Goal: Task Accomplishment & Management: Use online tool/utility

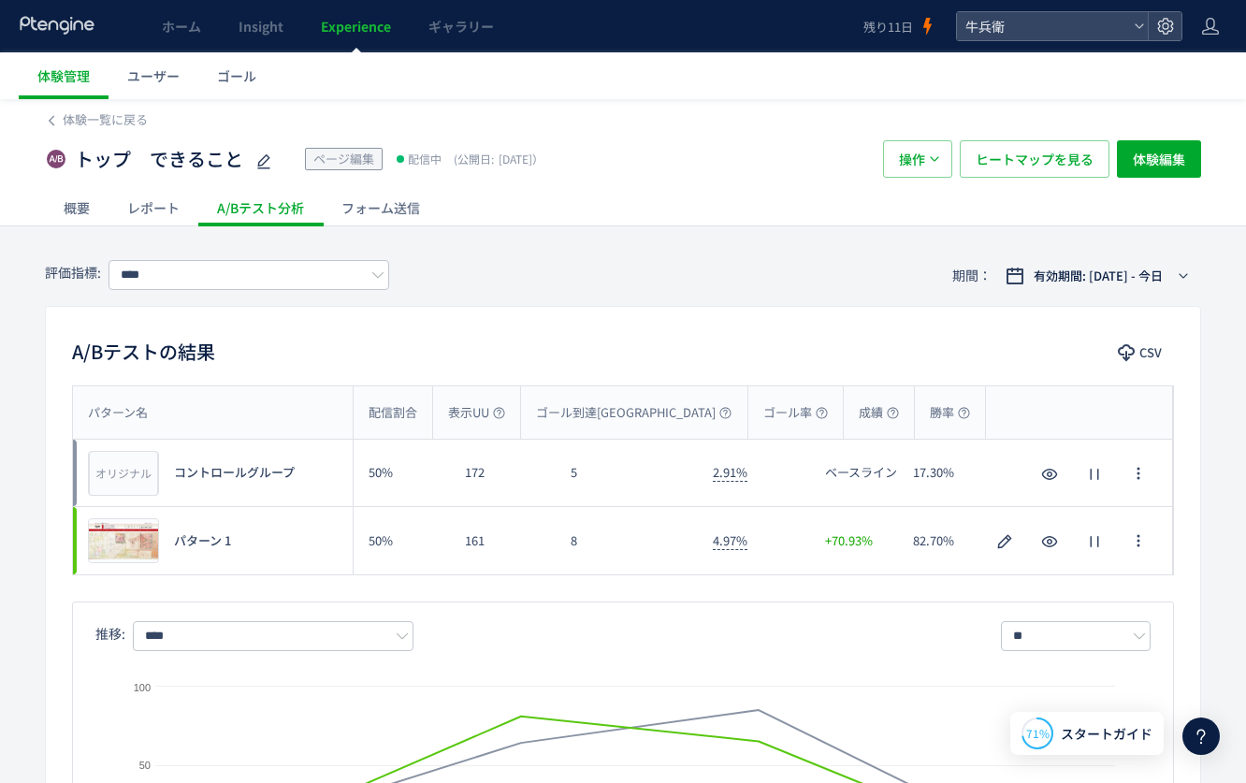
click at [88, 30] on use at bounding box center [57, 25] width 74 height 18
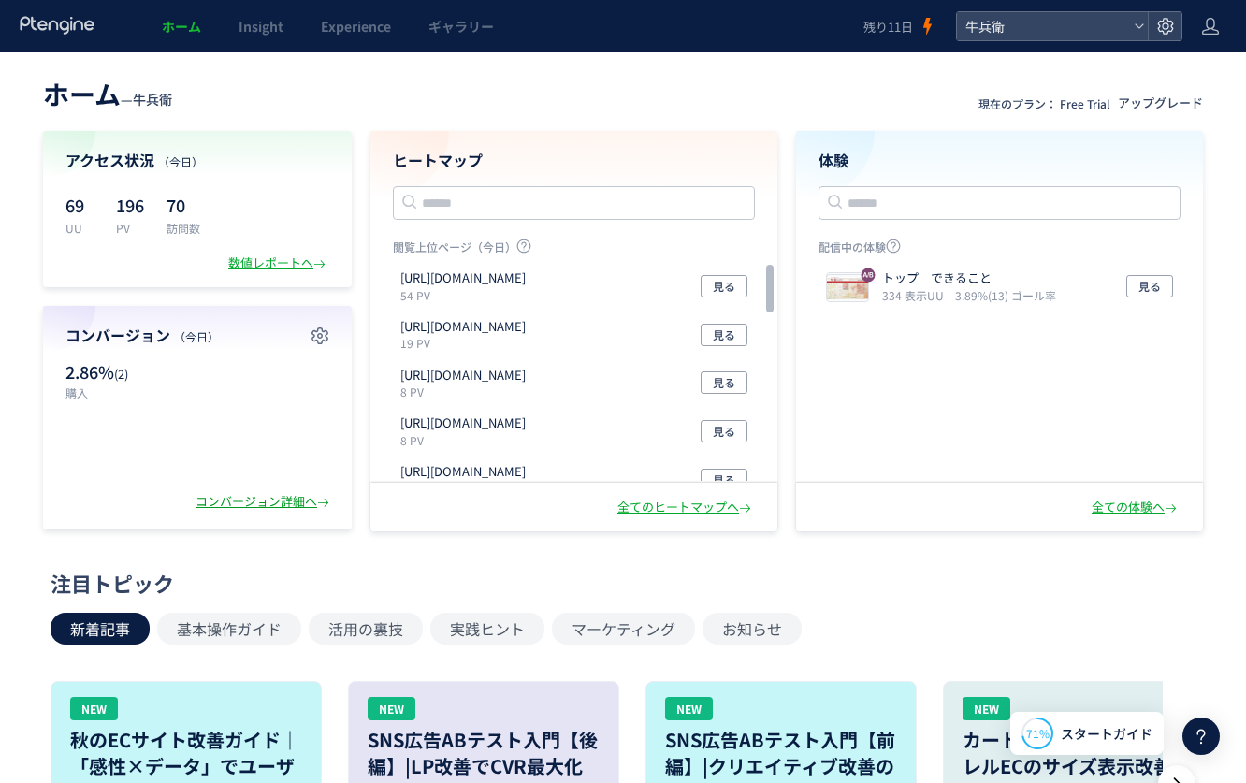
click at [232, 508] on div "コンバージョン詳細へ" at bounding box center [263, 502] width 137 height 18
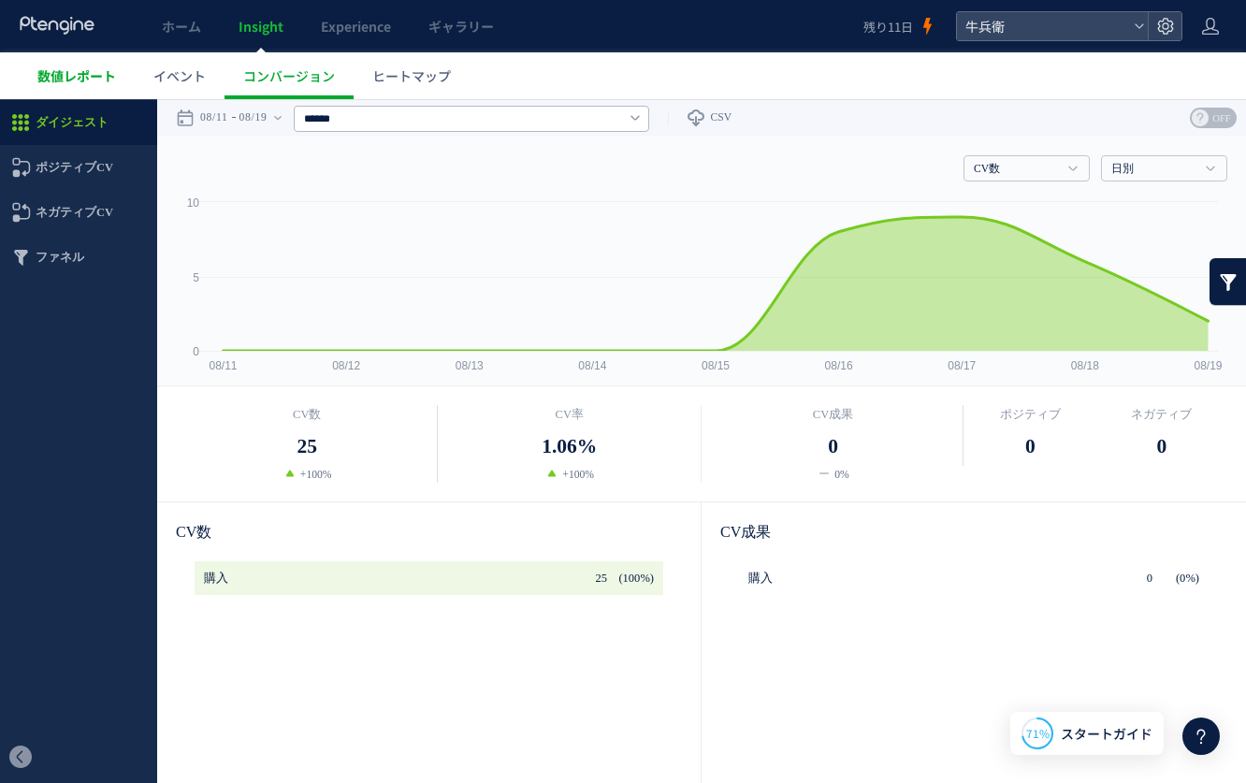
click at [68, 81] on span "数値レポート" at bounding box center [76, 75] width 79 height 19
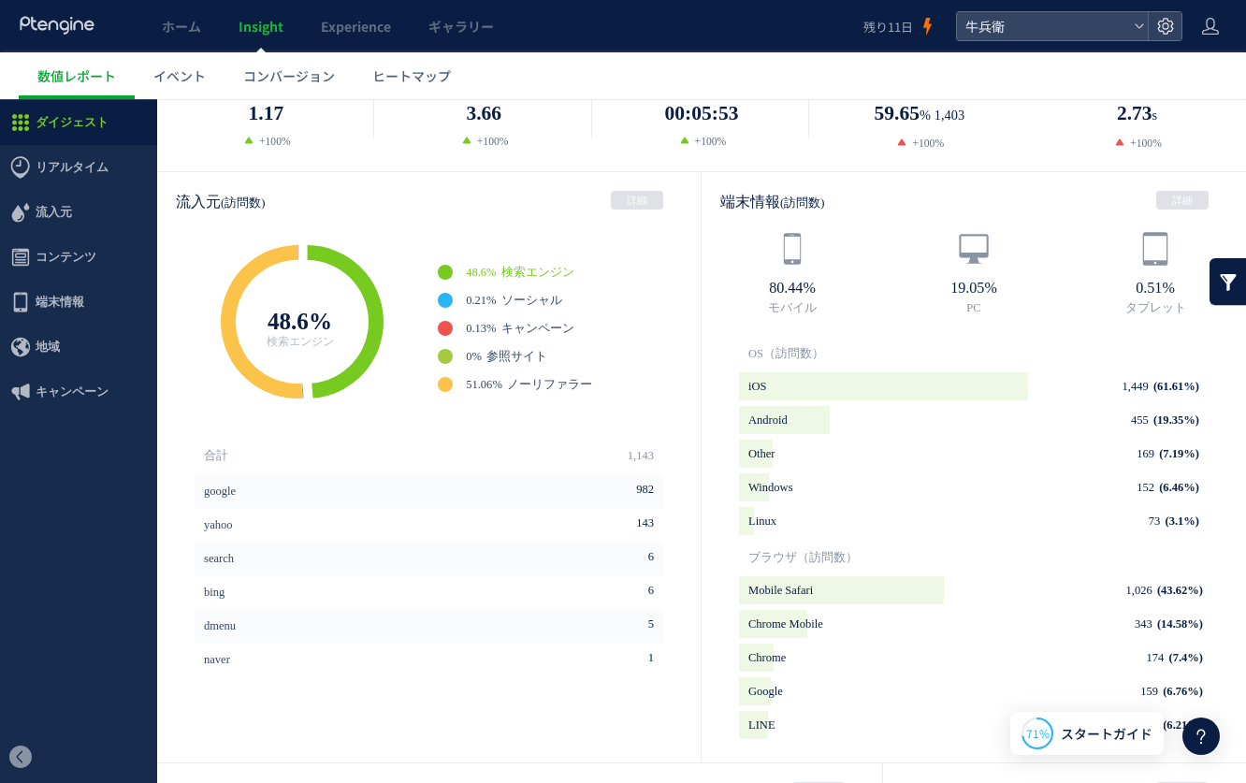
scroll to position [453, 0]
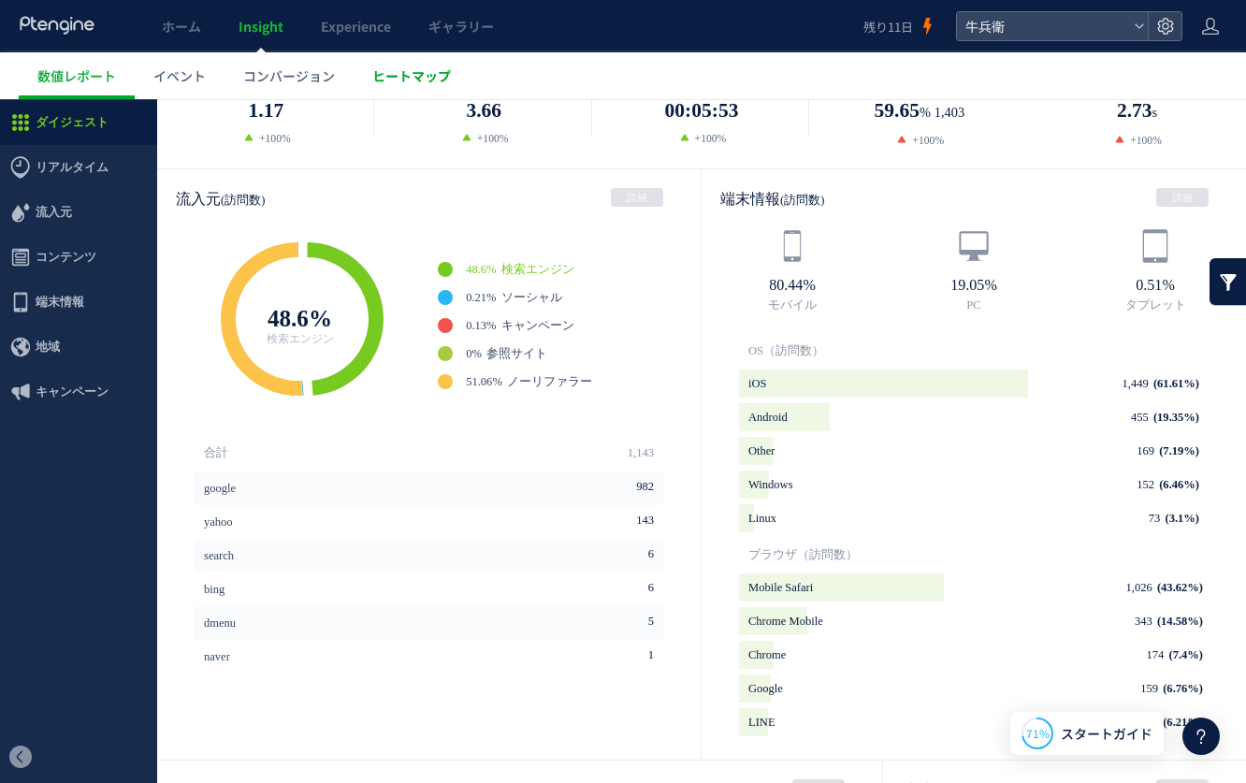
click at [426, 73] on span "ヒートマップ" at bounding box center [411, 75] width 79 height 19
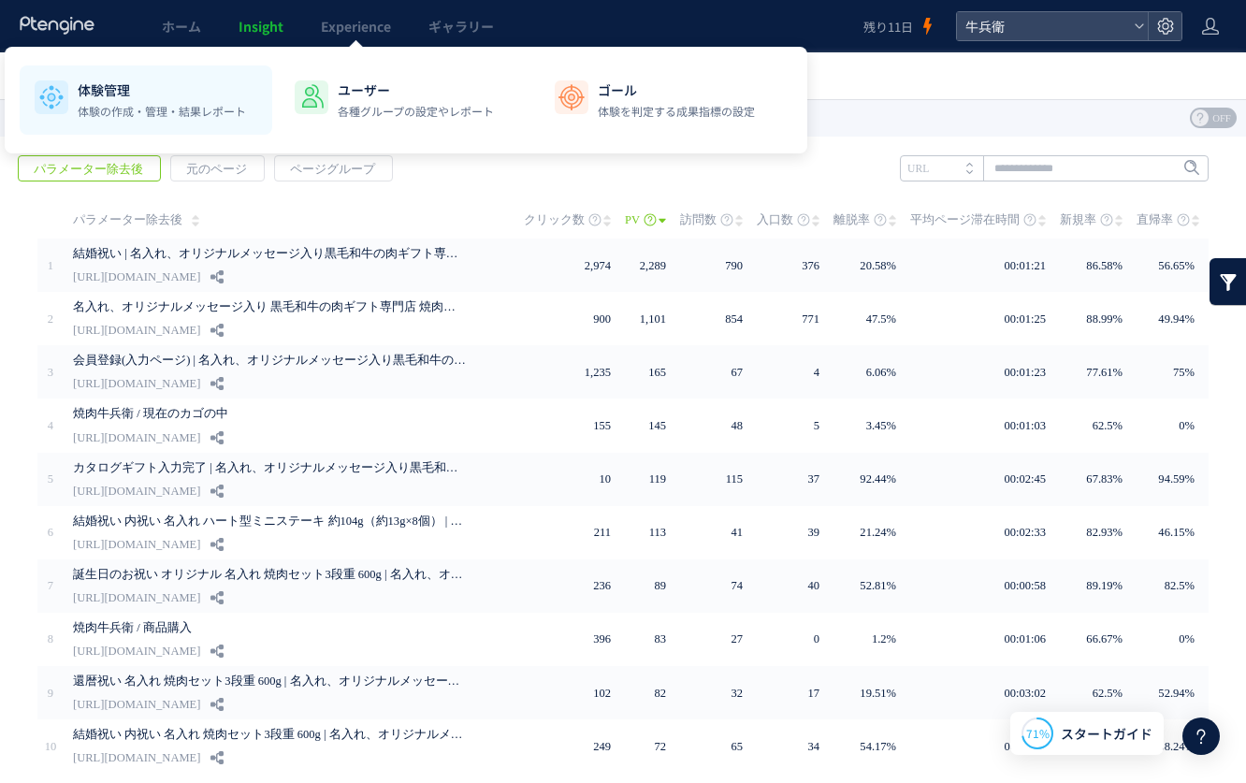
click at [61, 82] on img at bounding box center [51, 97] width 30 height 30
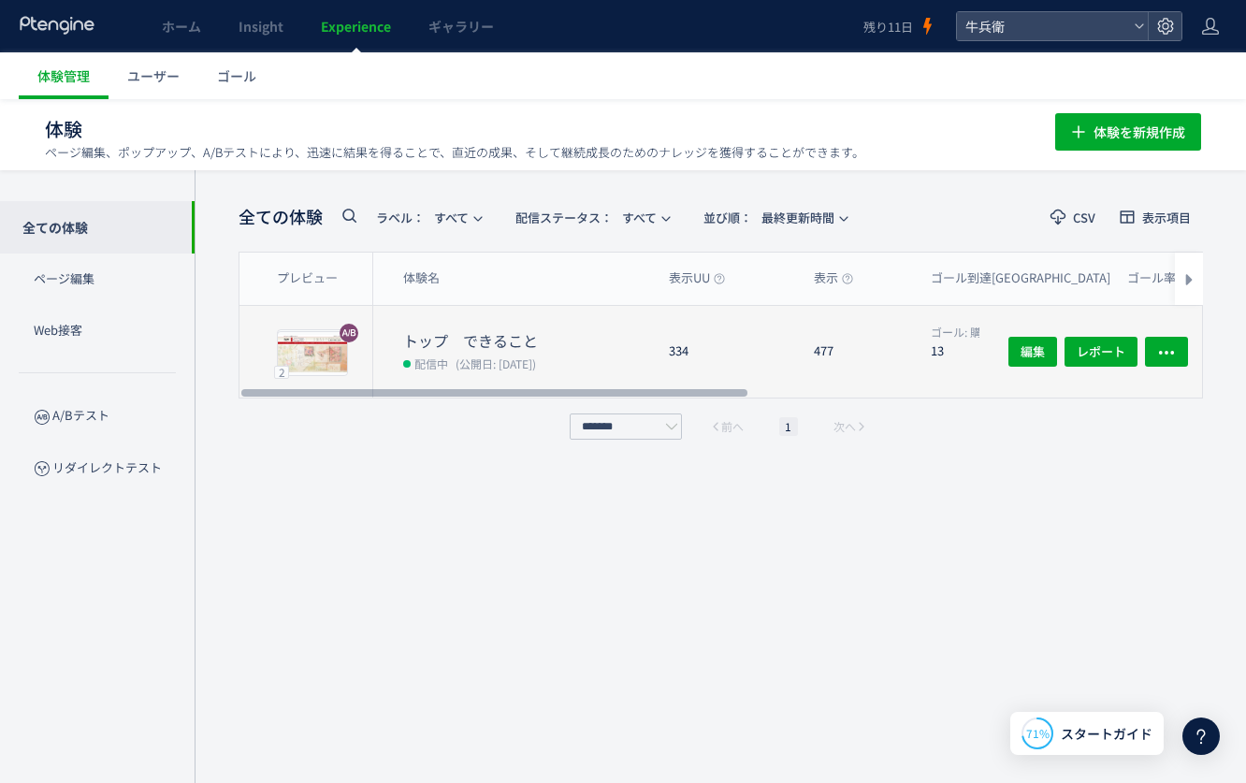
click at [437, 359] on span "配信中" at bounding box center [431, 363] width 34 height 19
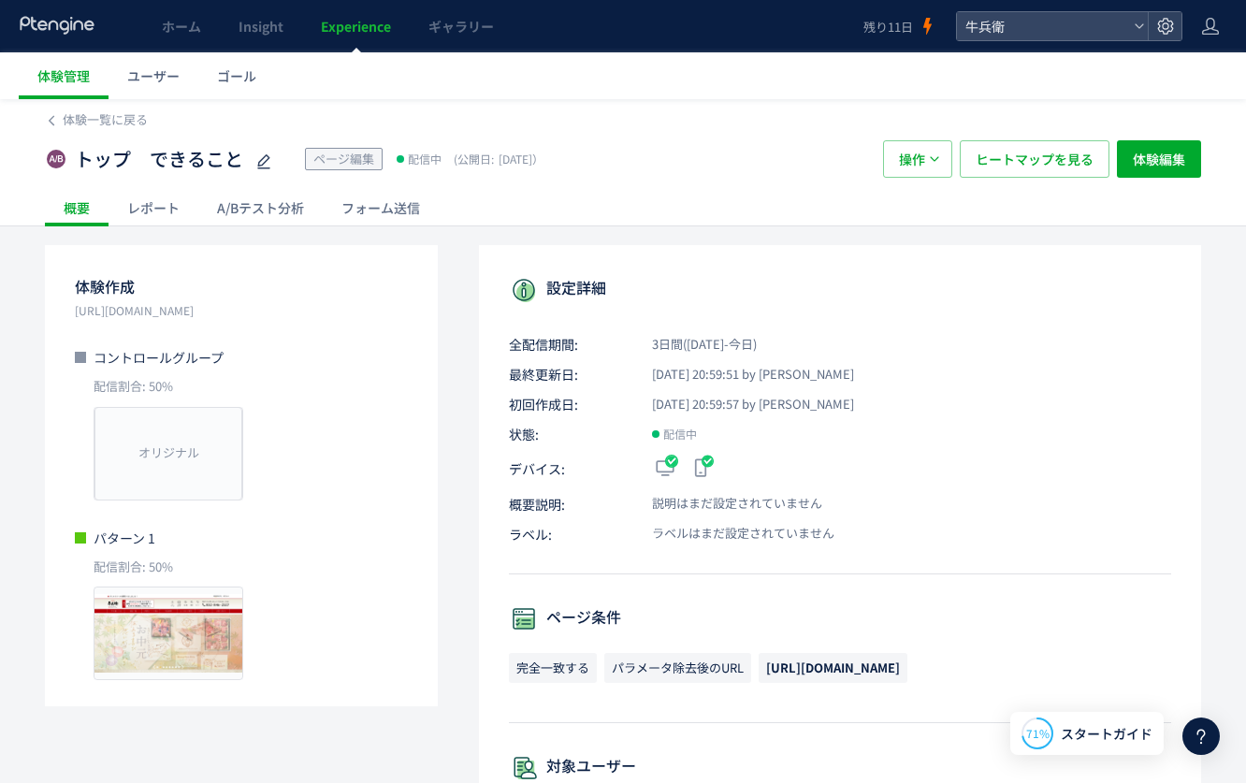
click at [274, 202] on div "A/Bテスト分析" at bounding box center [260, 207] width 124 height 37
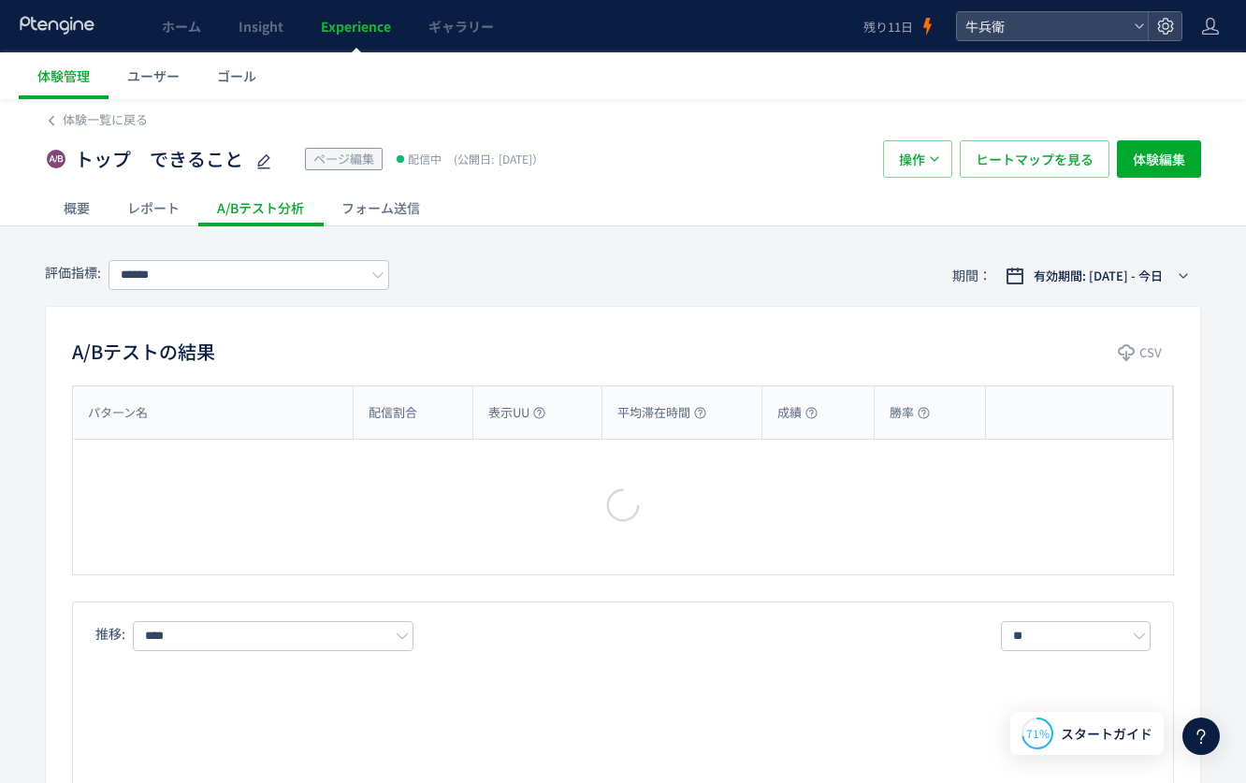
type input "****"
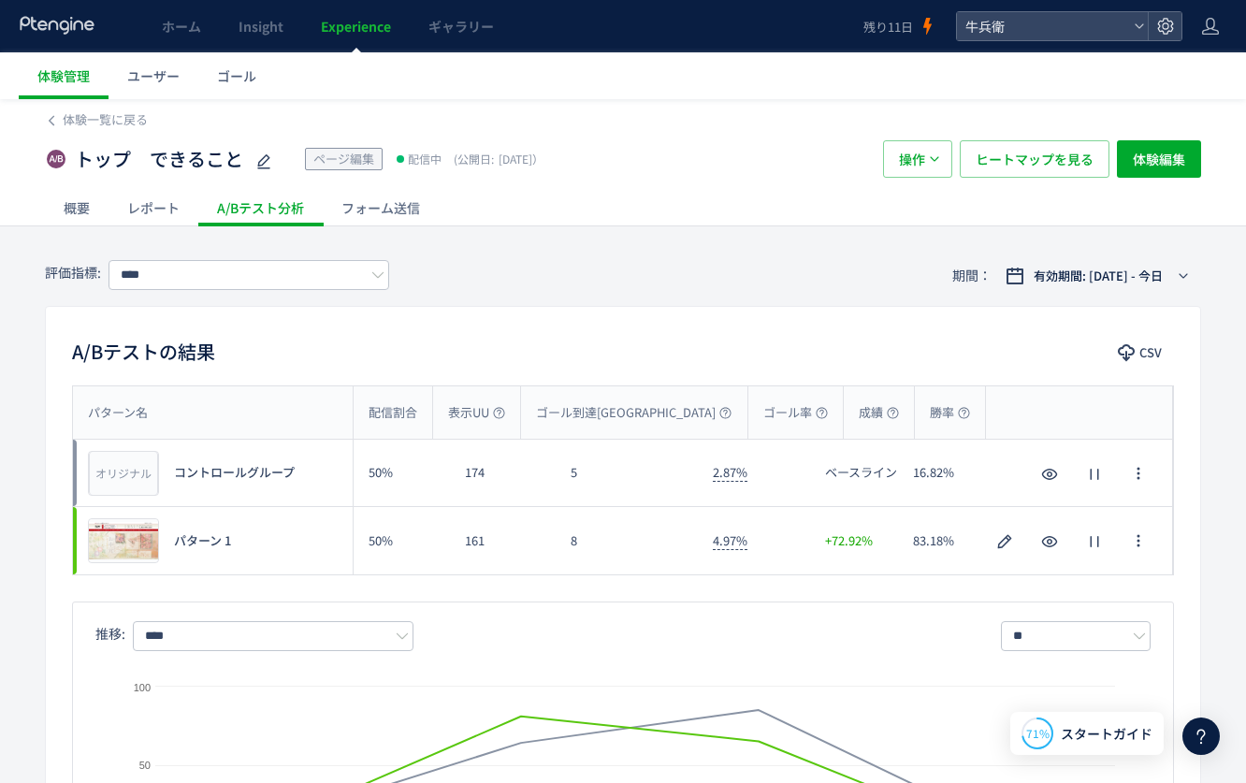
click at [58, 26] on icon at bounding box center [58, 25] width 78 height 19
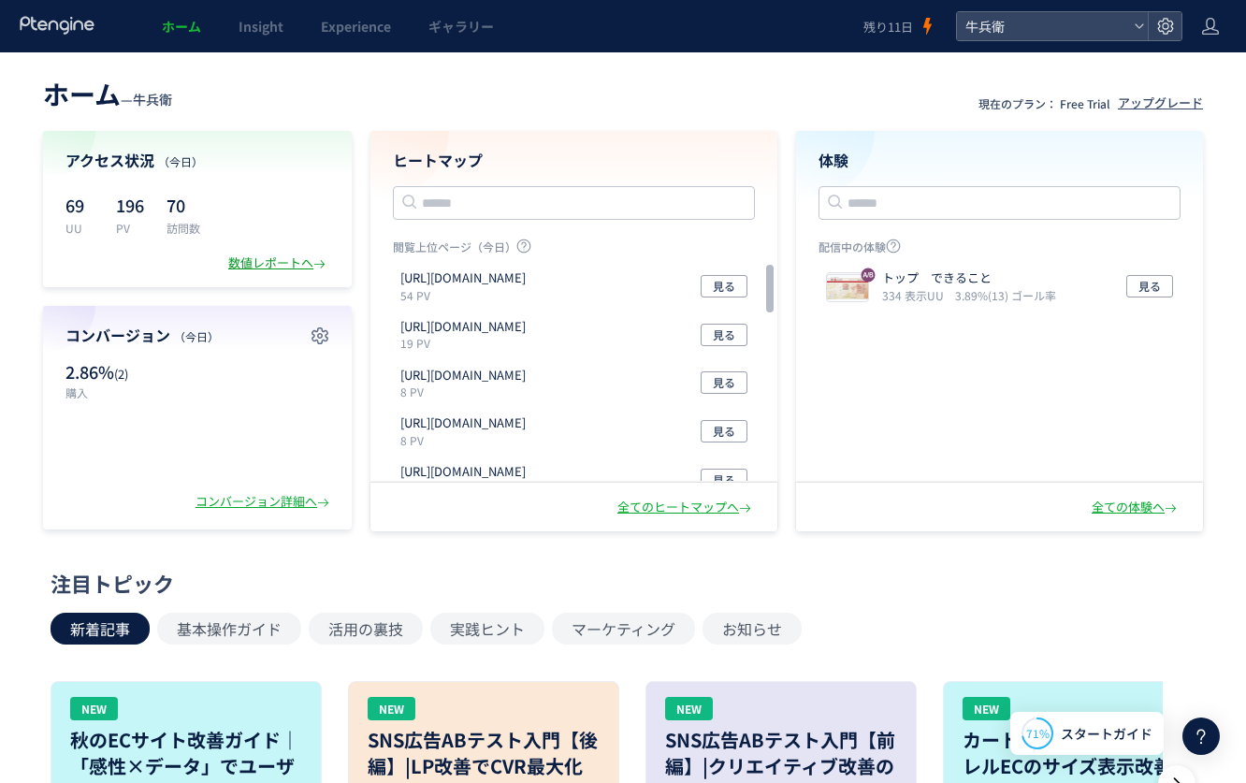
click at [279, 258] on div "数値レポートへ" at bounding box center [278, 263] width 101 height 18
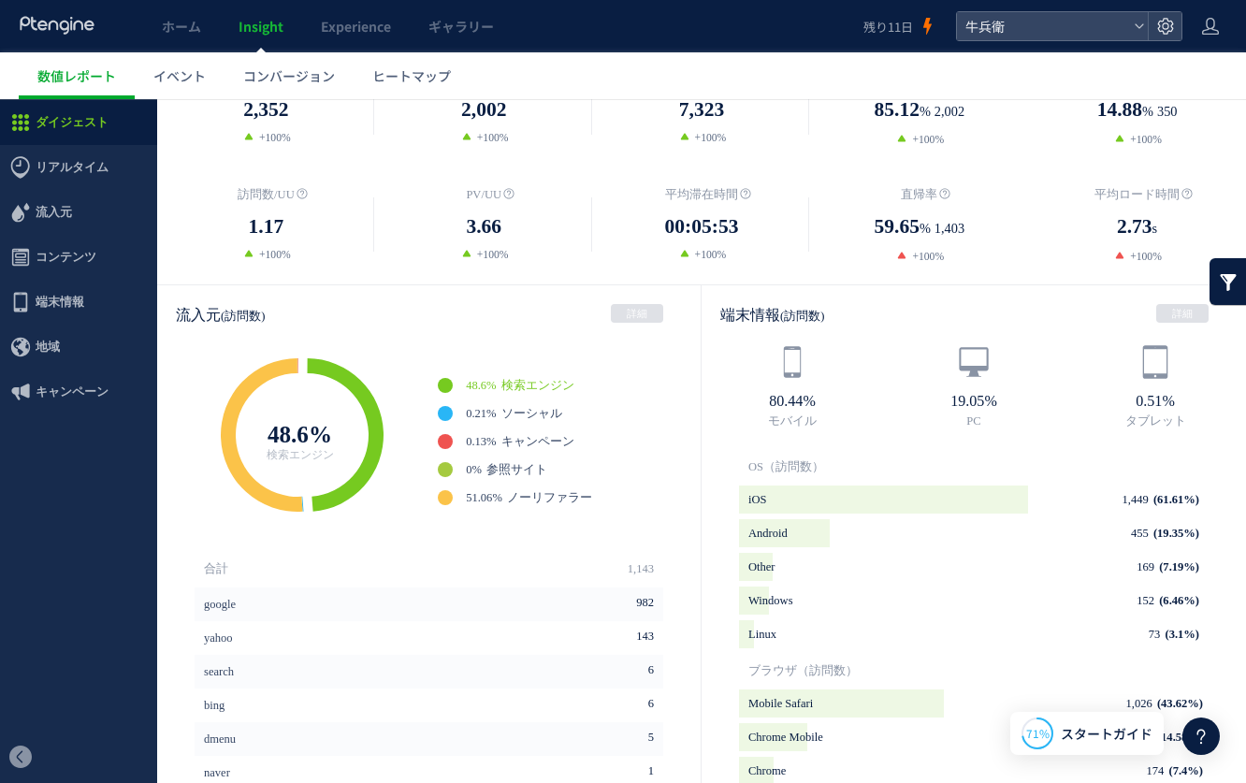
scroll to position [336, 0]
click at [408, 61] on link "ヒートマップ" at bounding box center [412, 75] width 116 height 47
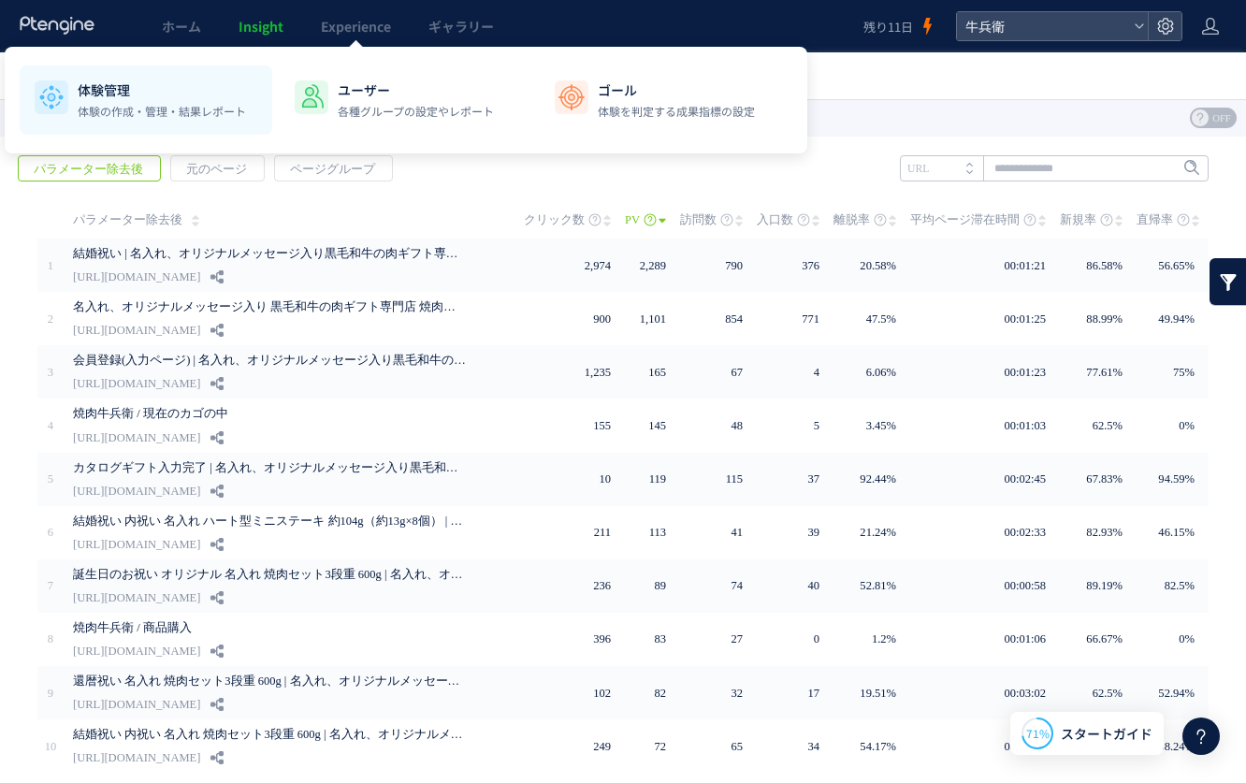
click at [165, 116] on p "体験の作成・管理・結果レポート" at bounding box center [162, 111] width 168 height 17
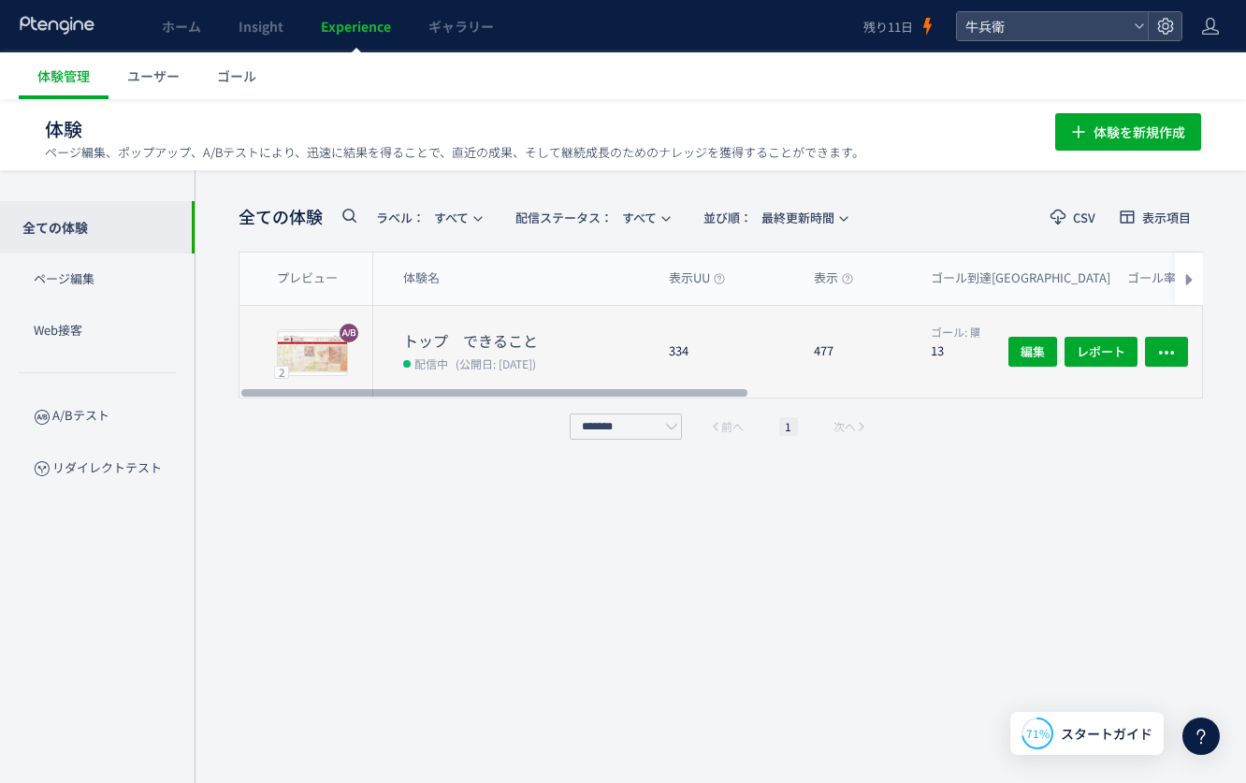
click at [440, 307] on div "トップ　できること 配信中 (公開日: [DATE])" at bounding box center [513, 352] width 281 height 92
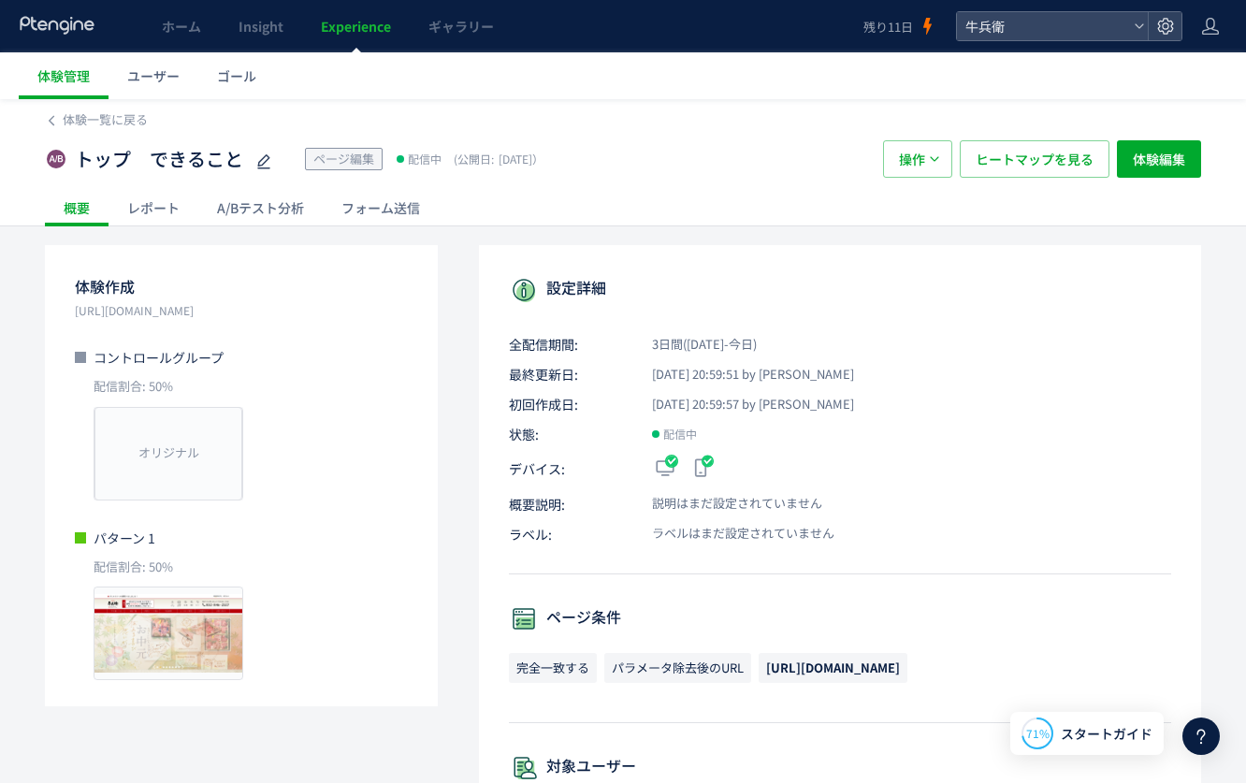
click at [301, 195] on div "A/Bテスト分析" at bounding box center [260, 207] width 124 height 37
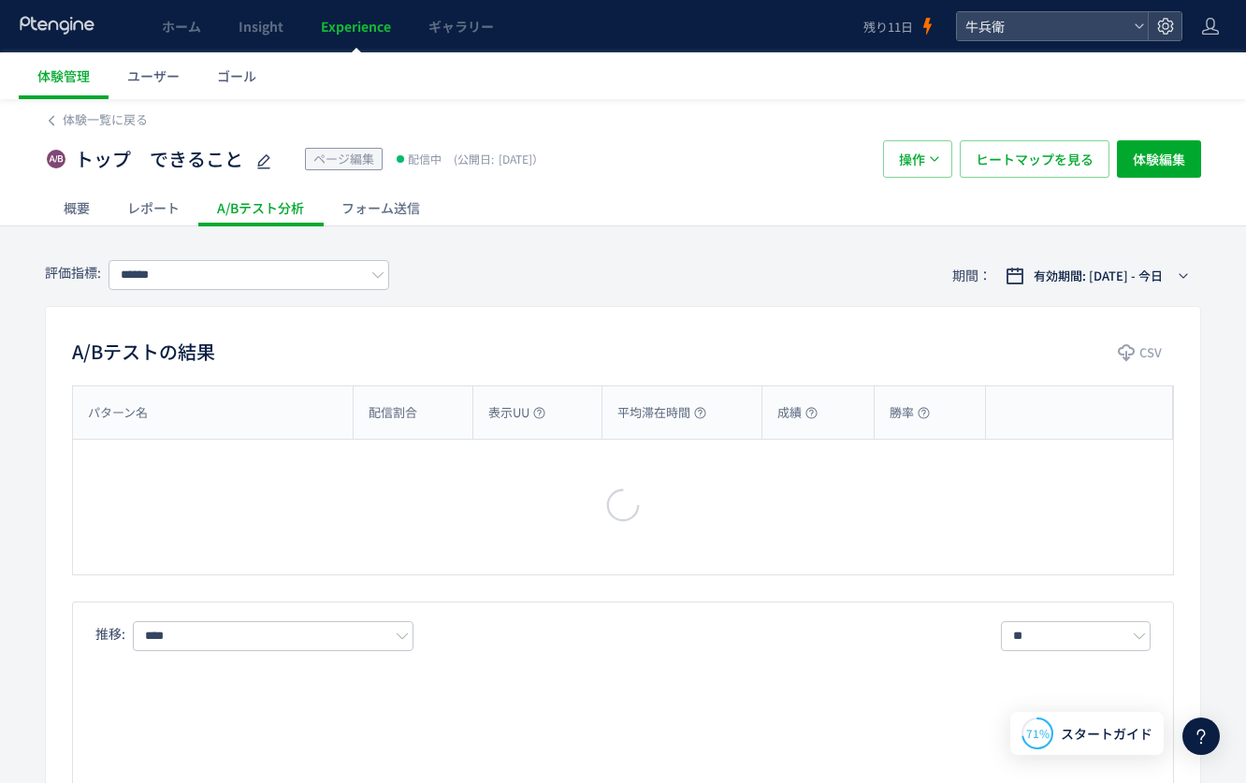
type input "****"
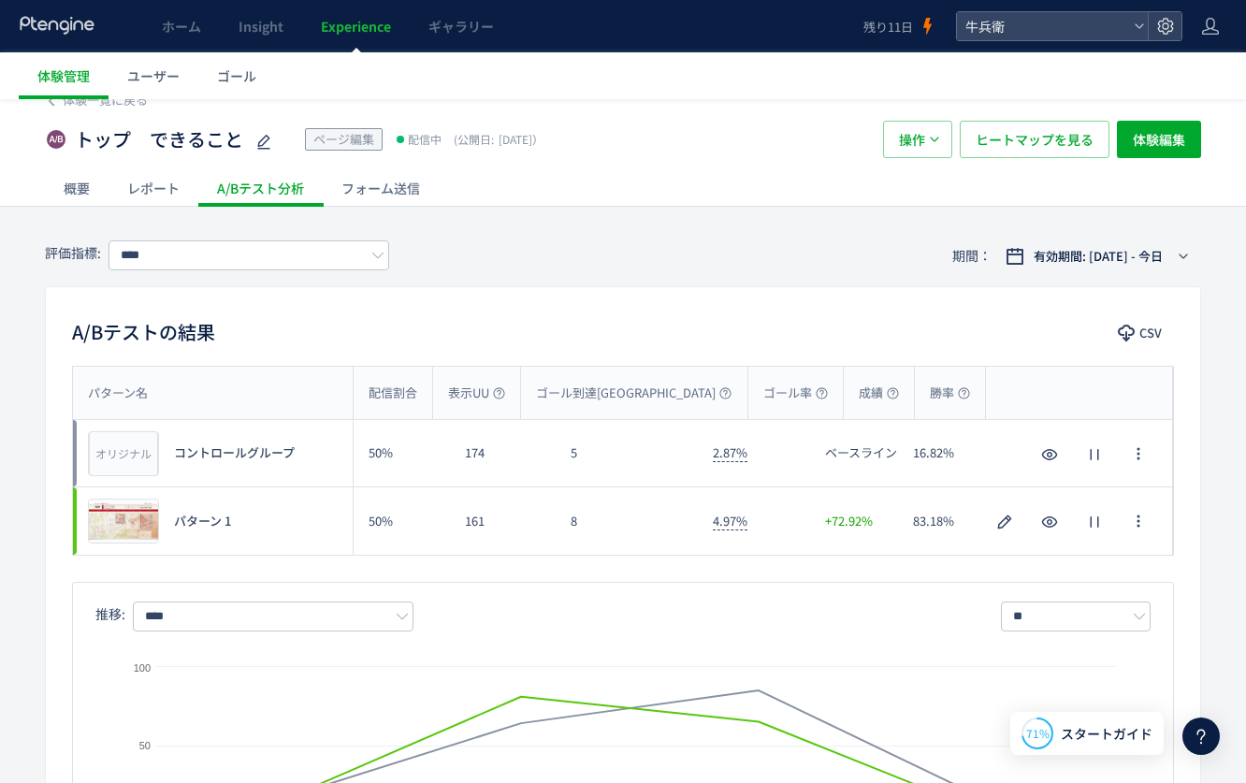
scroll to position [4, 0]
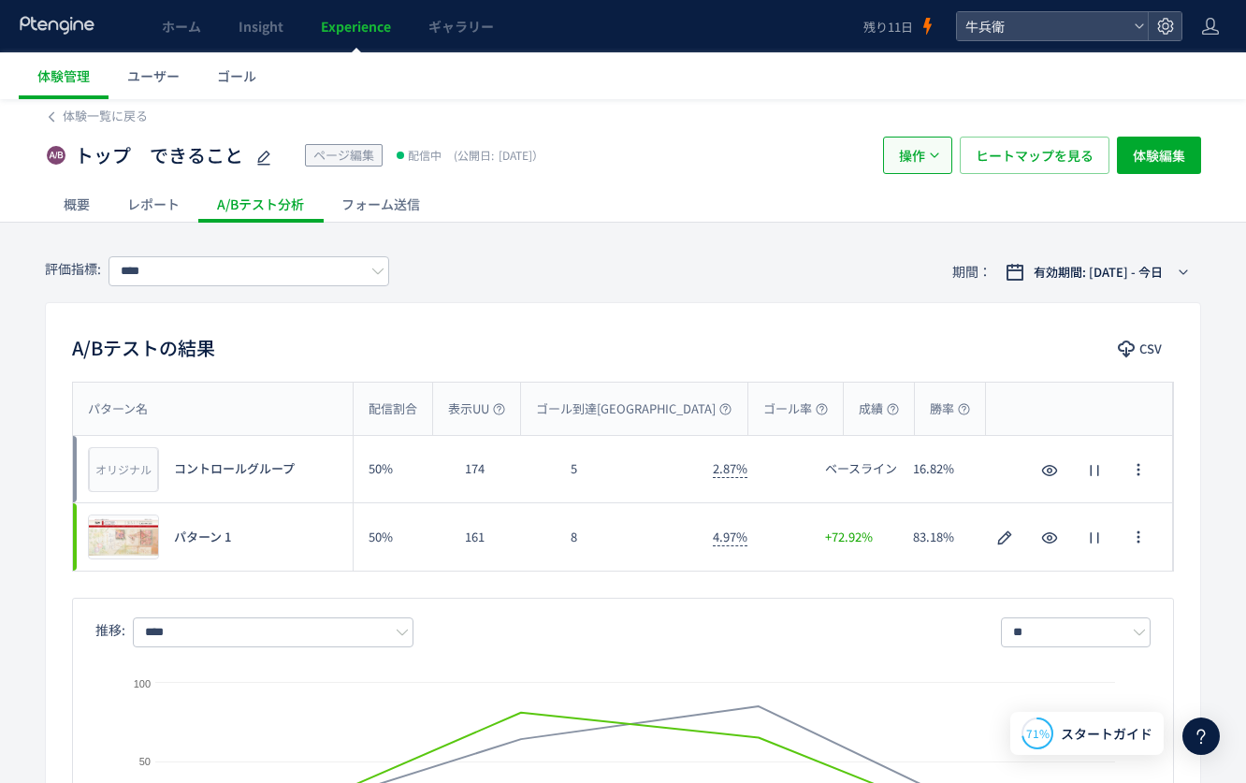
click at [928, 171] on button "操作" at bounding box center [917, 155] width 69 height 37
click at [1027, 143] on span "ヒートマップを見る" at bounding box center [1034, 155] width 118 height 37
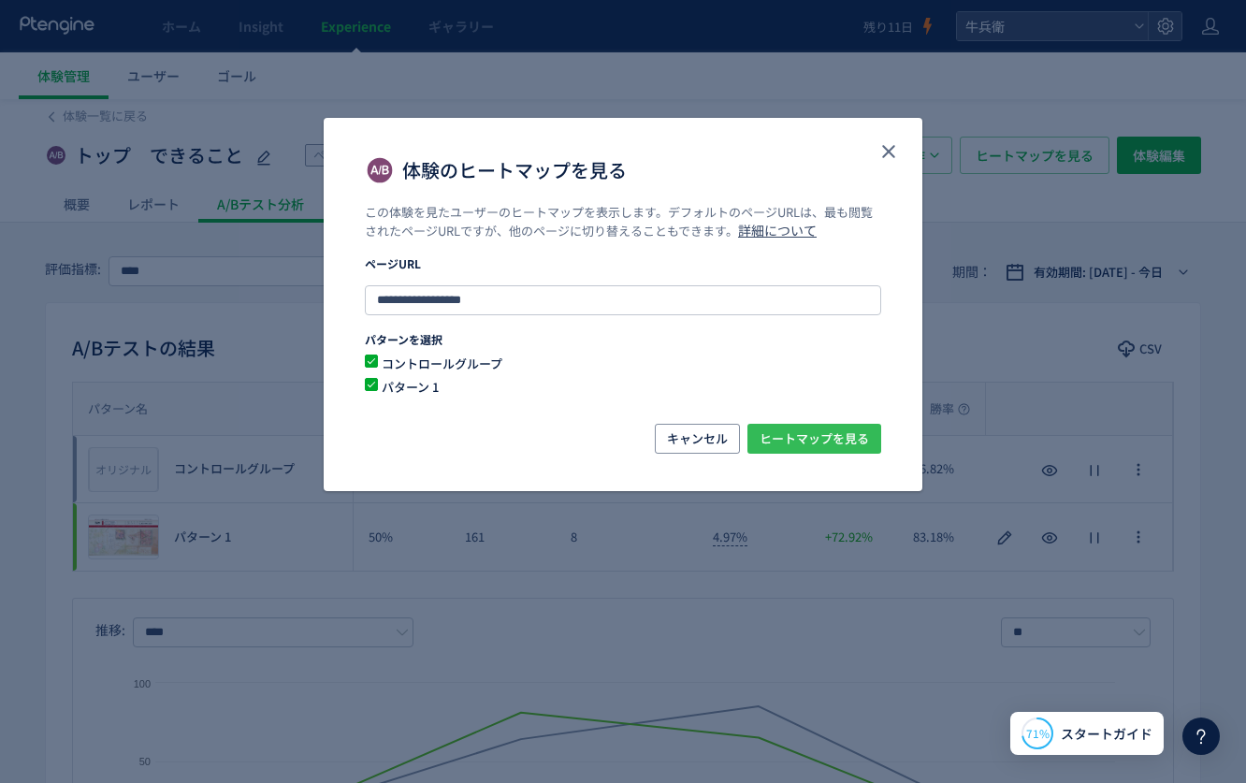
click at [836, 424] on span "ヒートマップを見る" at bounding box center [813, 439] width 109 height 30
click at [897, 156] on icon "close" at bounding box center [888, 151] width 22 height 22
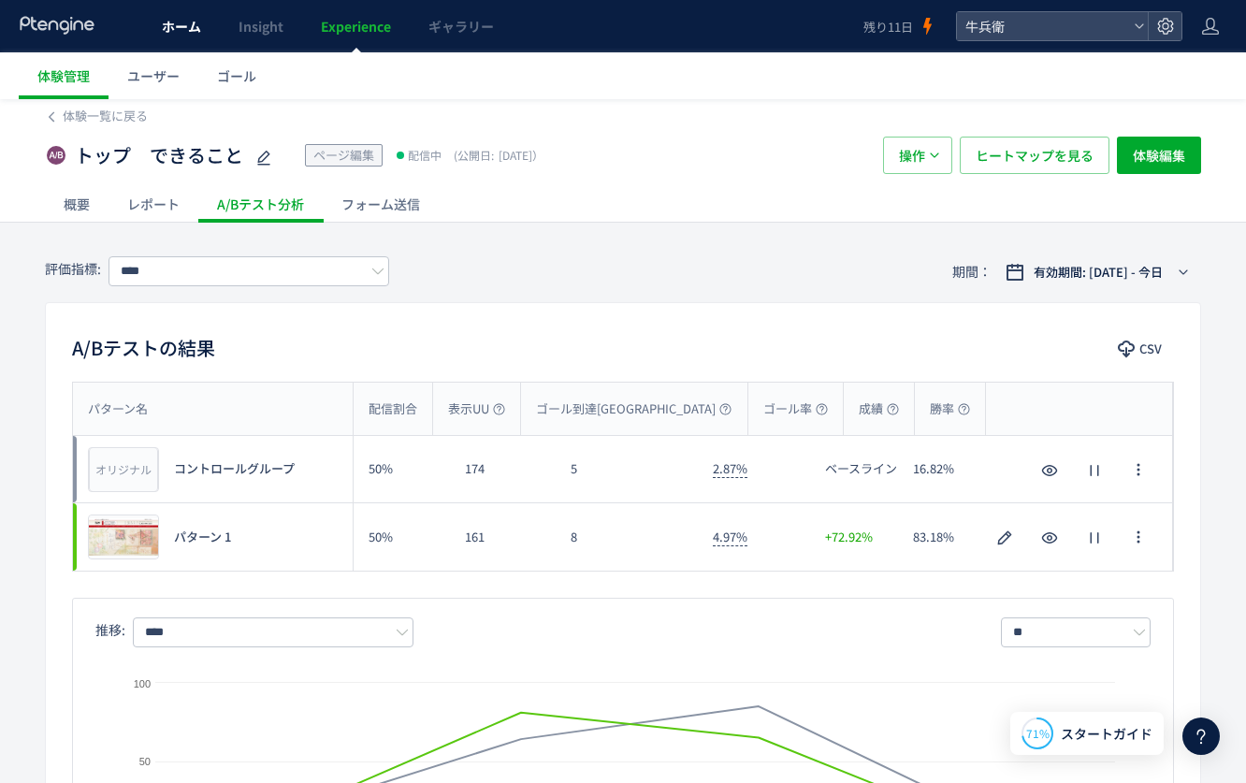
click at [173, 49] on link "ホーム" at bounding box center [181, 26] width 77 height 52
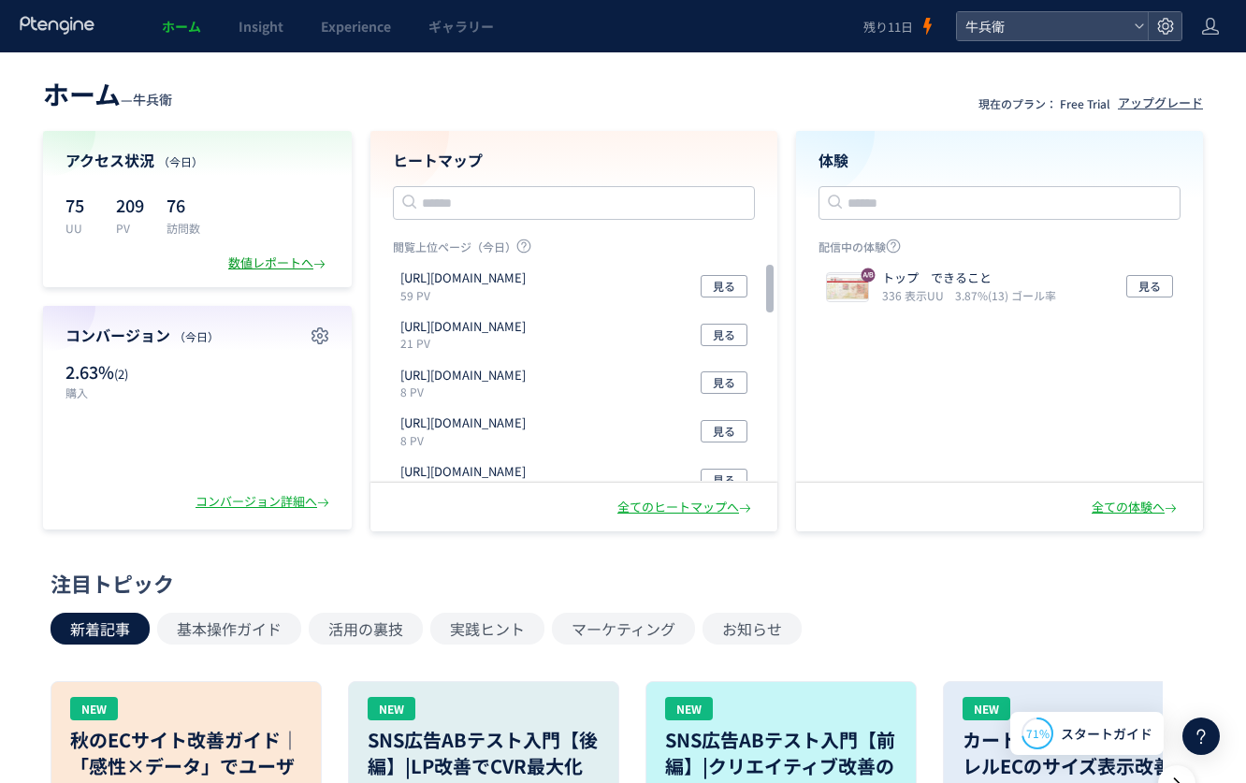
click at [292, 268] on div "数値レポートへ" at bounding box center [278, 263] width 101 height 18
